Goal: Transaction & Acquisition: Purchase product/service

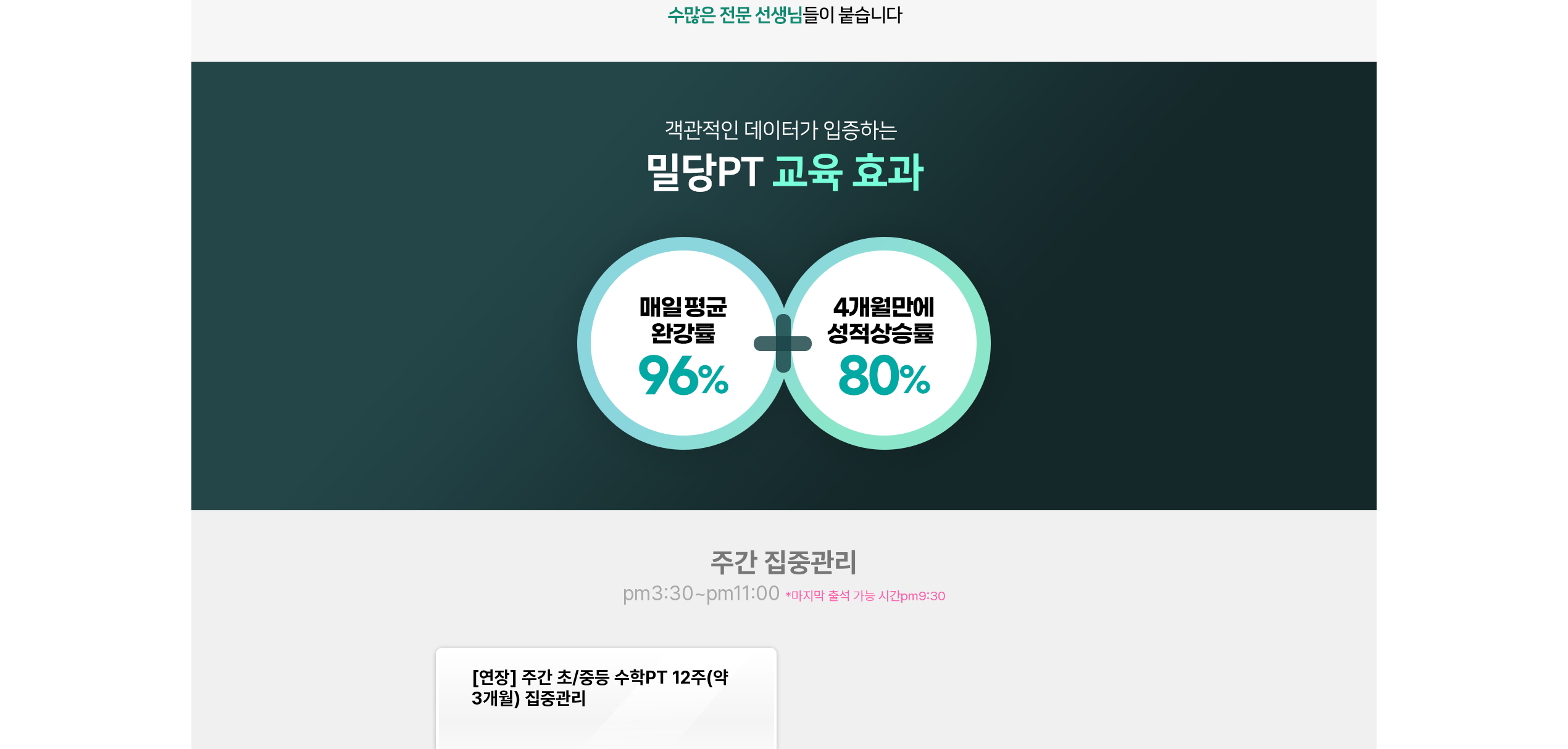
scroll to position [1481, 0]
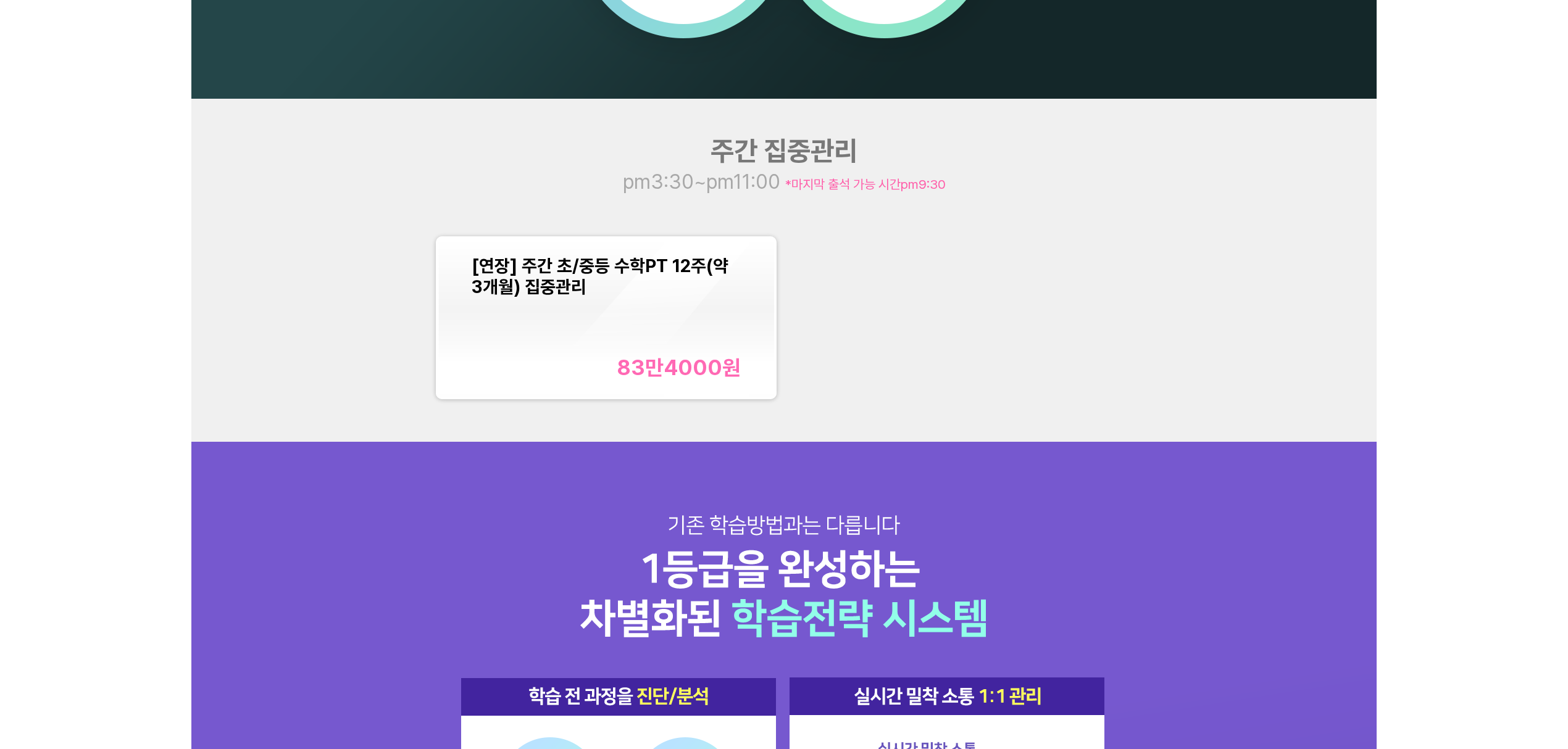
click at [729, 322] on div "[연장] 주간 초/중등 수학PT 12주(약 3개월) 집중관리 83만4000 원" at bounding box center [606, 318] width 269 height 125
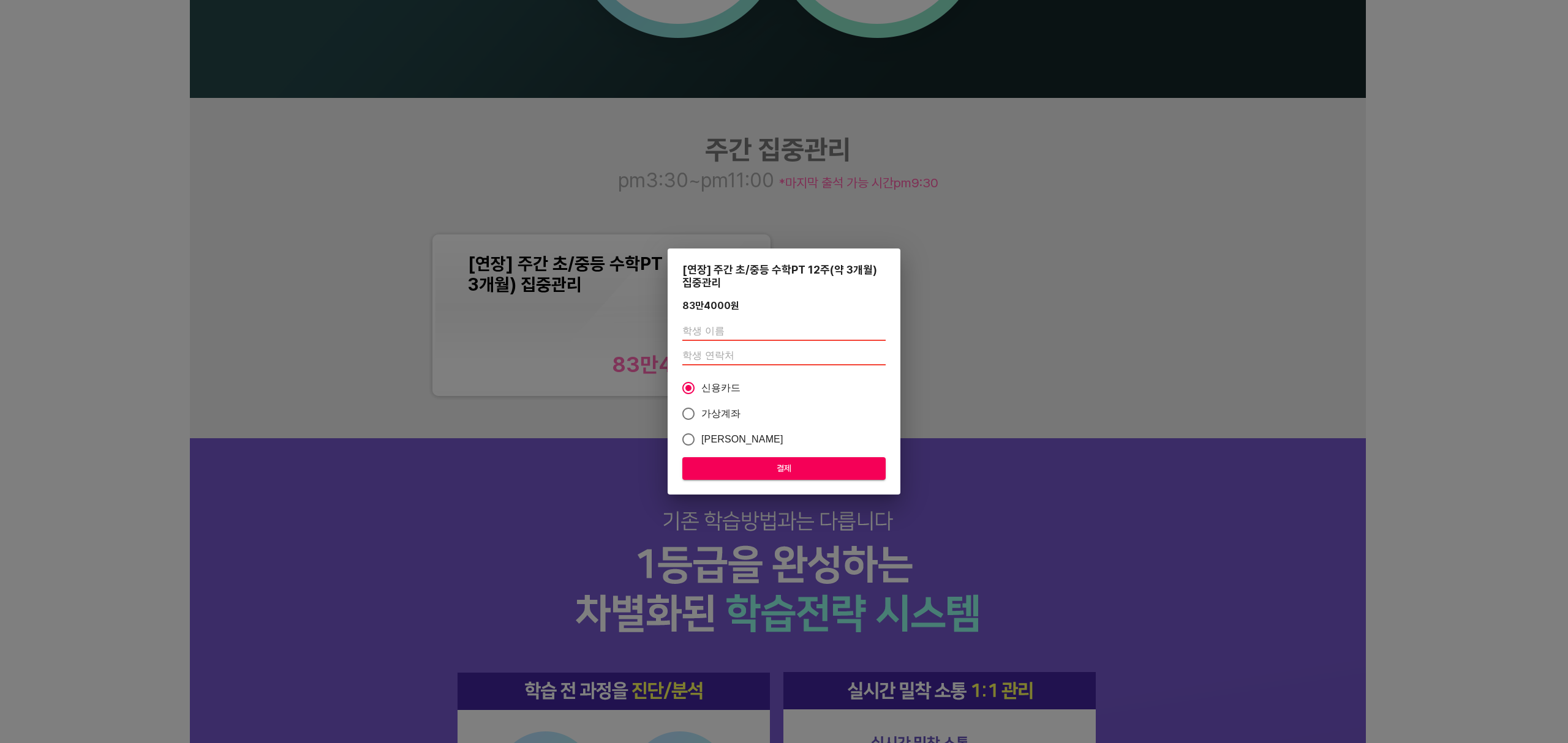
click at [726, 337] on input "text" at bounding box center [783, 331] width 203 height 19
type input "테스트"
click at [777, 358] on input "number" at bounding box center [783, 356] width 203 height 19
type input "01012345678"
click at [725, 409] on span "가상계좌" at bounding box center [721, 414] width 40 height 15
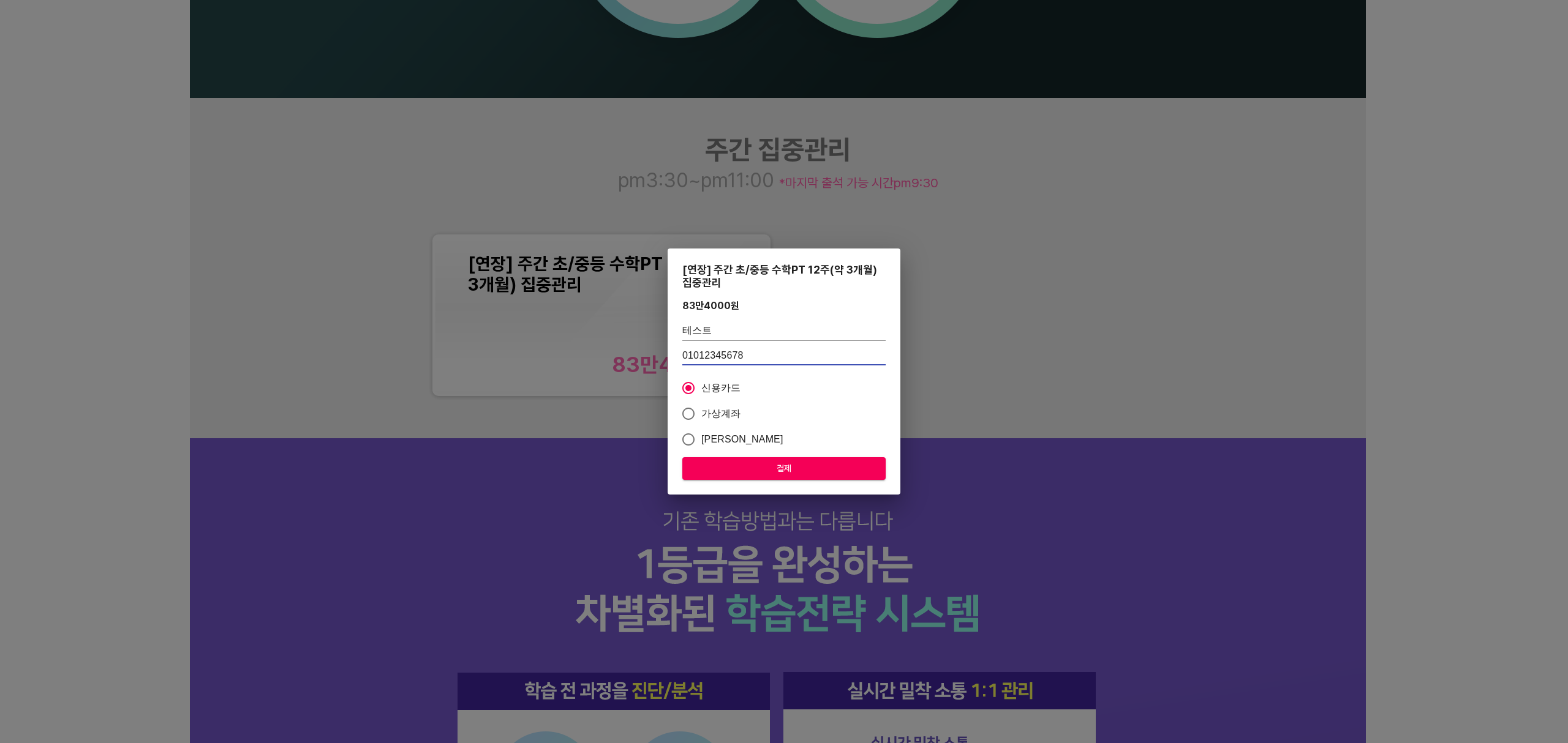
click at [701, 409] on input "가상계좌" at bounding box center [688, 414] width 26 height 26
radio input "true"
click at [779, 466] on span "결제" at bounding box center [784, 469] width 184 height 15
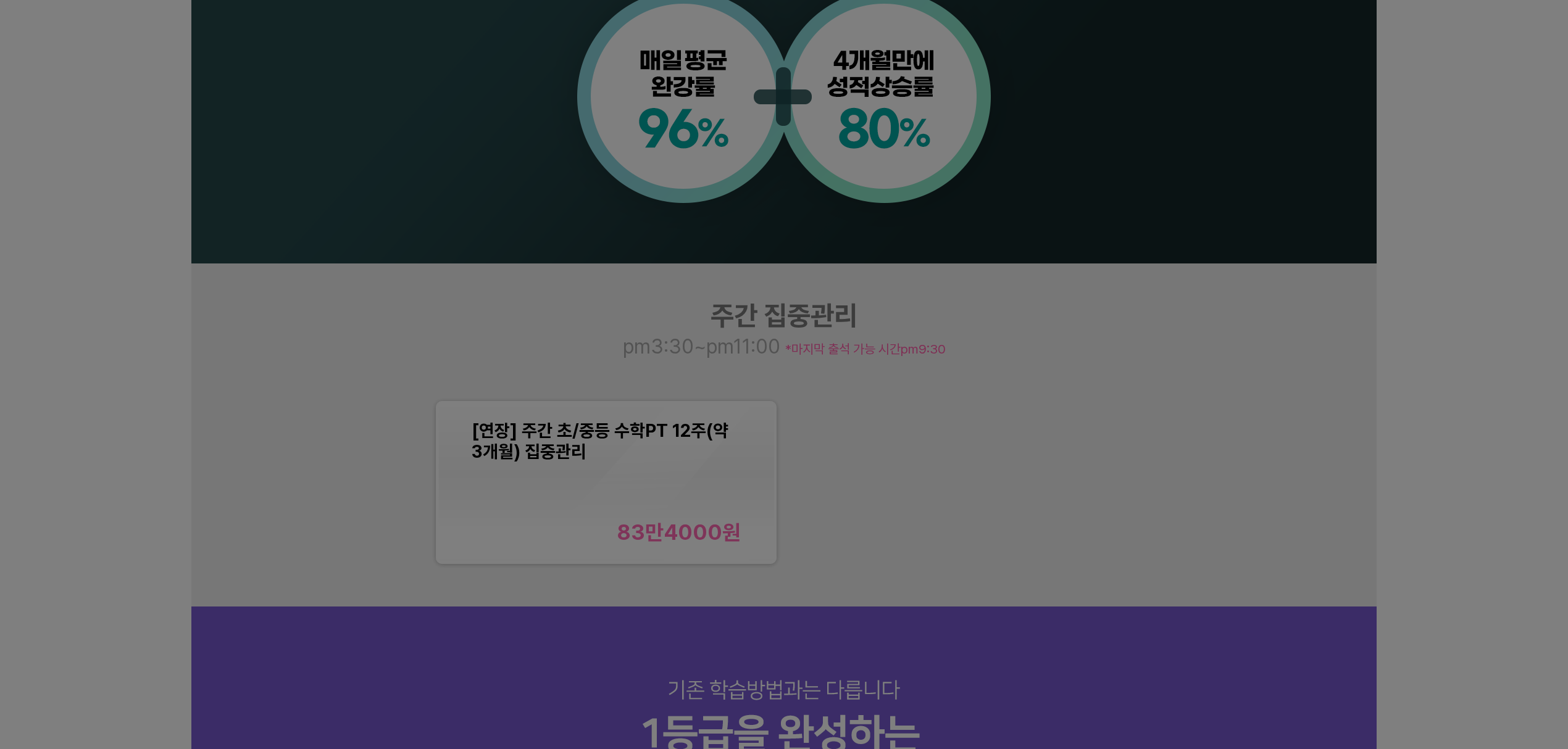
scroll to position [1398, 0]
